Goal: Task Accomplishment & Management: Manage account settings

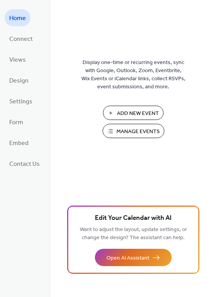
click at [119, 135] on span "Manage Events" at bounding box center [138, 132] width 43 height 8
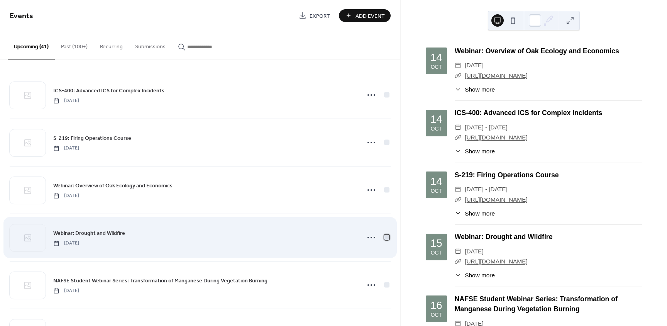
click at [387, 238] on div at bounding box center [386, 236] width 5 height 5
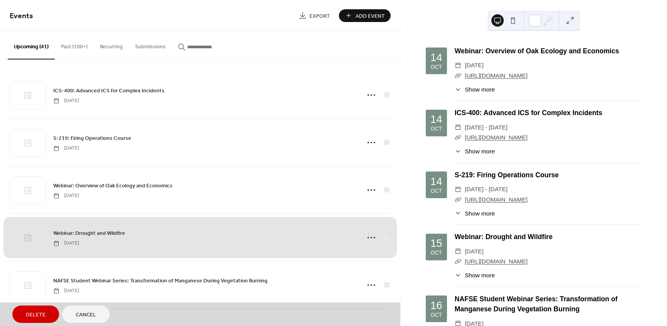
click at [48, 313] on button "Delete" at bounding box center [35, 313] width 47 height 17
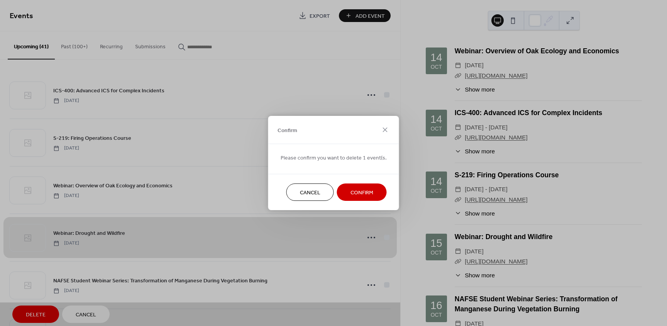
click at [373, 194] on button "Confirm" at bounding box center [362, 191] width 50 height 17
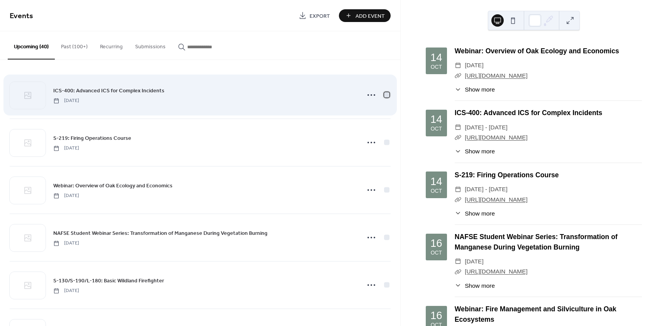
click at [385, 96] on div at bounding box center [386, 94] width 5 height 5
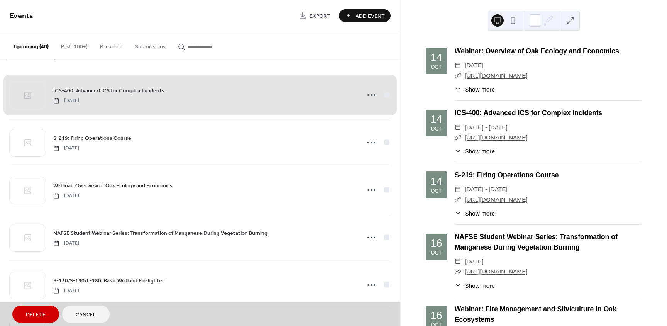
click at [44, 312] on span "Delete" at bounding box center [36, 315] width 20 height 8
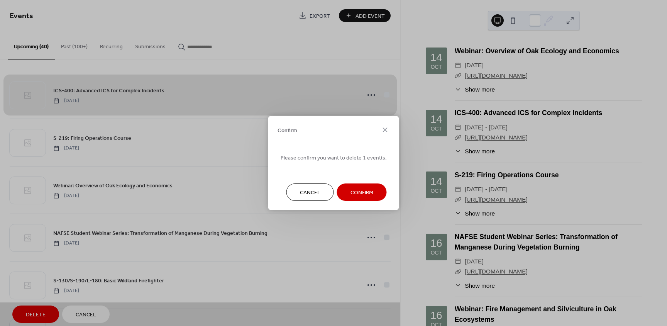
click at [346, 189] on button "Confirm" at bounding box center [362, 191] width 50 height 17
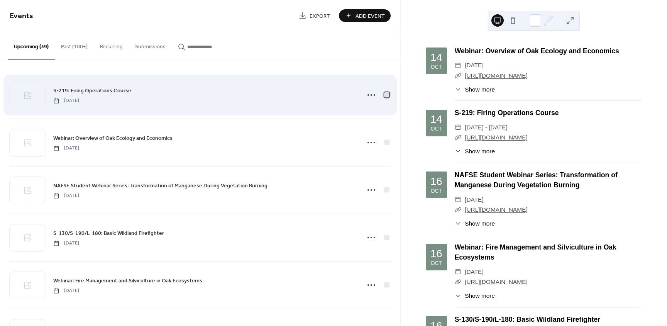
click at [386, 96] on div at bounding box center [386, 94] width 5 height 5
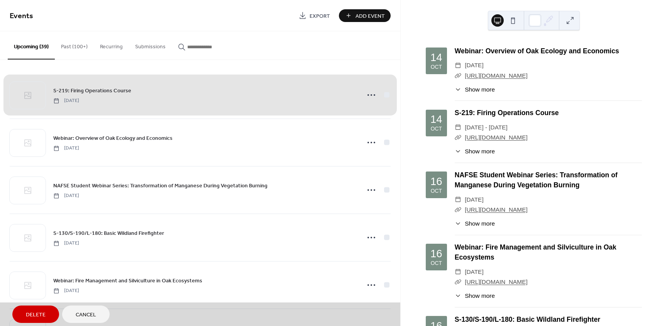
click at [41, 311] on span "Delete" at bounding box center [36, 315] width 20 height 8
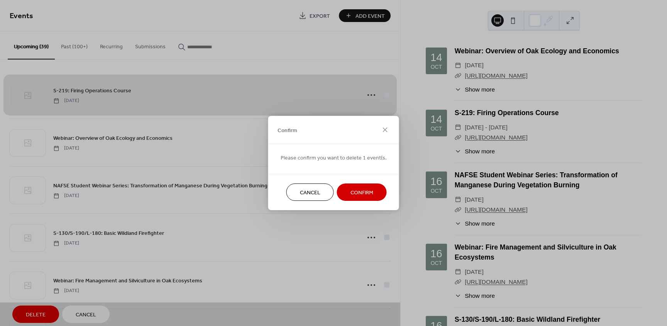
click at [358, 194] on span "Confirm" at bounding box center [361, 193] width 23 height 8
